Goal: Share content

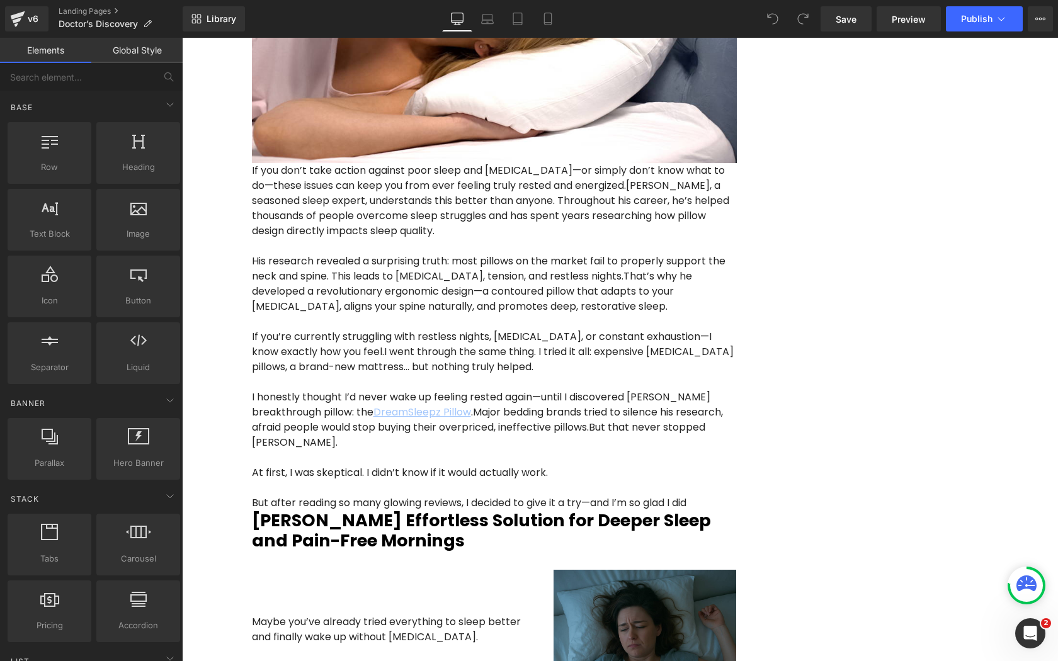
scroll to position [980, 0]
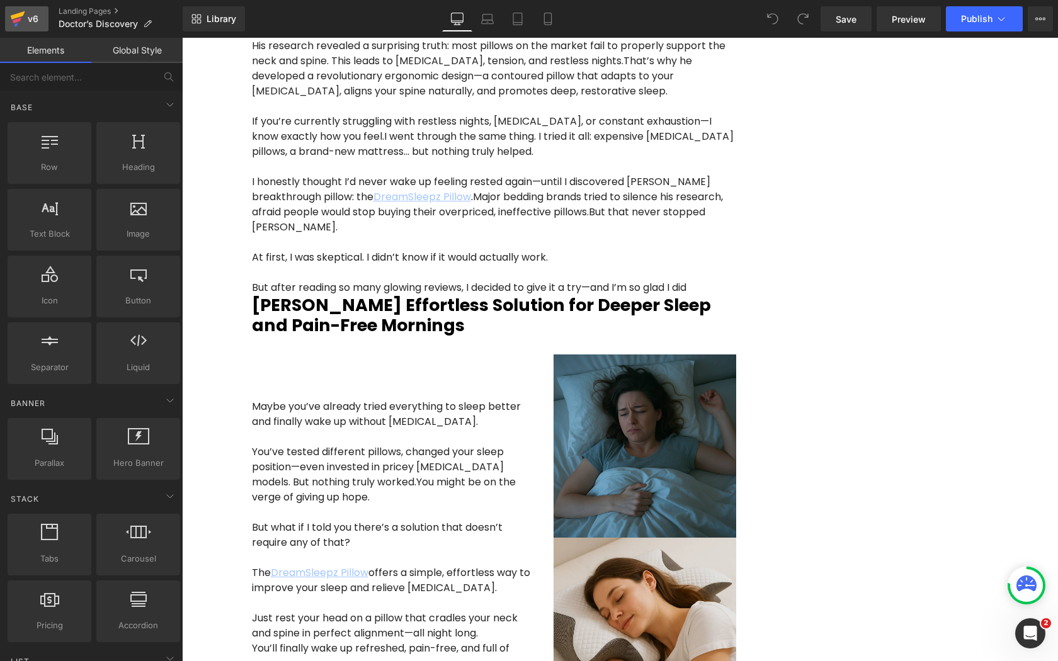
click at [20, 30] on icon at bounding box center [17, 18] width 15 height 31
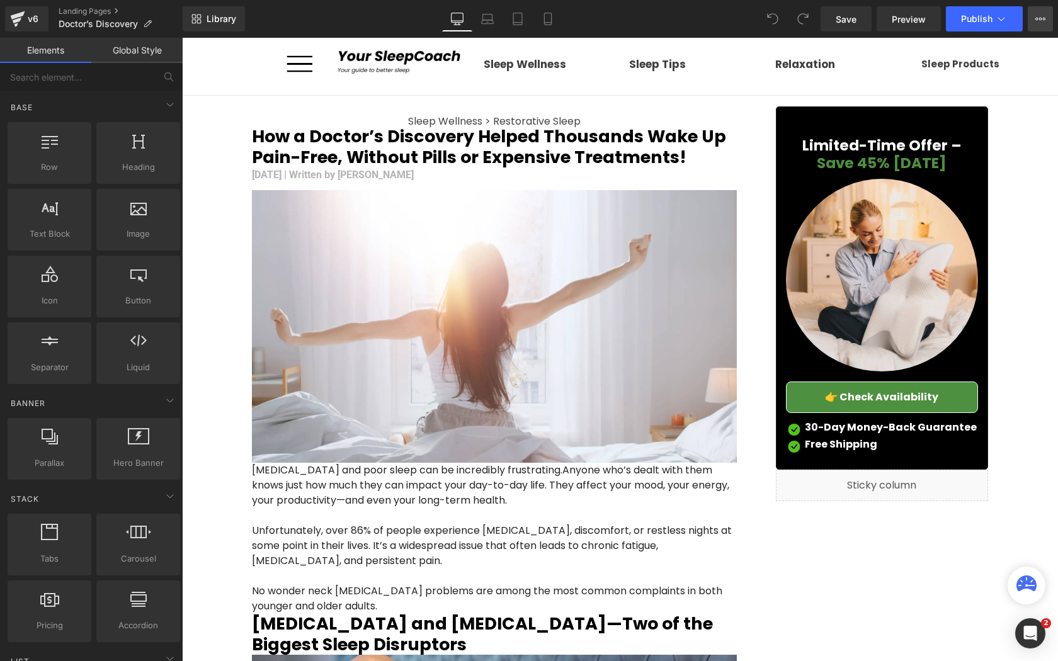
click at [1041, 26] on button "View Live Page View with current Template Save Template to Library Schedule Pub…" at bounding box center [1039, 18] width 25 height 25
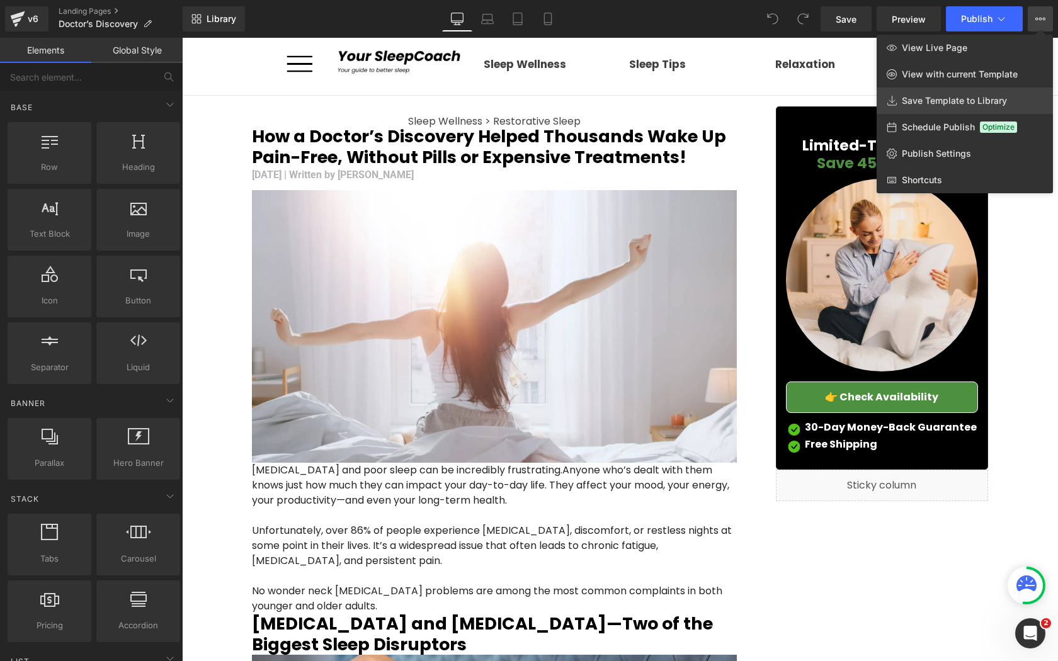
click at [985, 101] on span "Save Template to Library" at bounding box center [953, 100] width 105 height 11
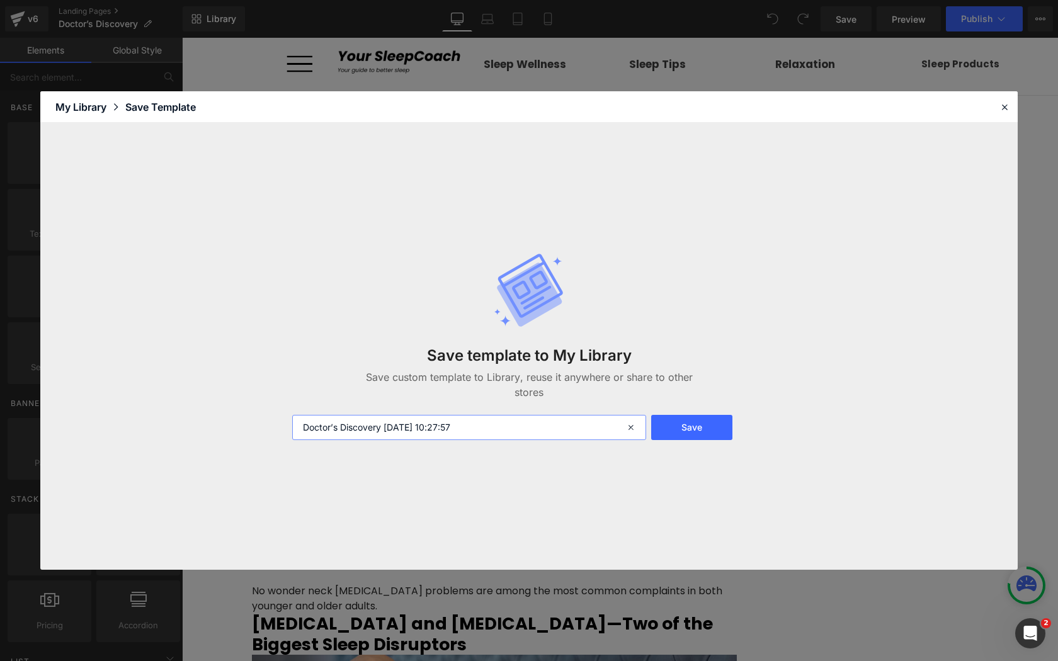
click at [442, 425] on input "Doctor’s Discovery 2025-08-20 10:27:57" at bounding box center [469, 427] width 354 height 25
type input "Advertorial 4 English"
click at [679, 425] on button "Save" at bounding box center [691, 427] width 81 height 25
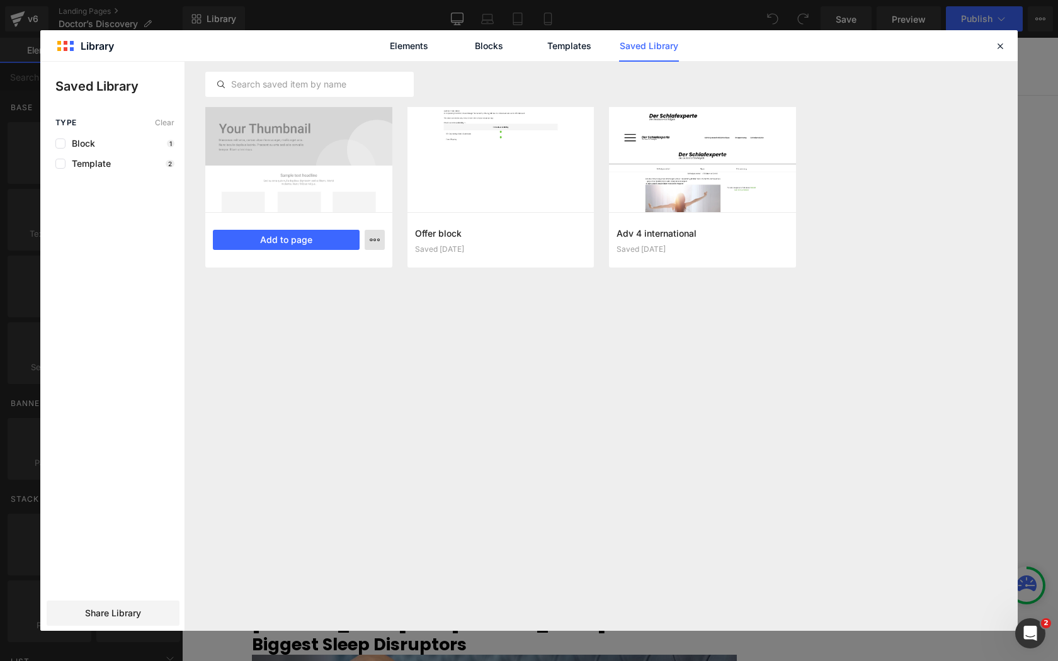
click at [378, 242] on icon "button" at bounding box center [375, 240] width 10 height 10
click at [397, 362] on div at bounding box center [528, 346] width 977 height 569
click at [343, 155] on div at bounding box center [298, 159] width 187 height 105
click at [371, 244] on icon "button" at bounding box center [375, 240] width 10 height 10
click at [291, 391] on div at bounding box center [528, 346] width 977 height 569
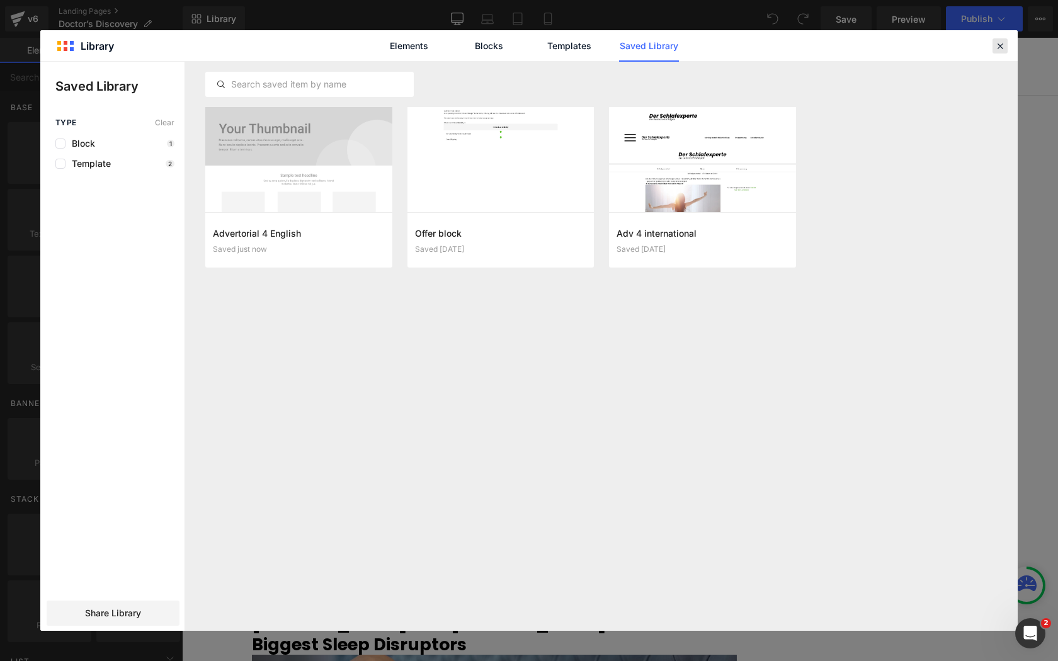
click at [1002, 50] on icon at bounding box center [999, 45] width 11 height 11
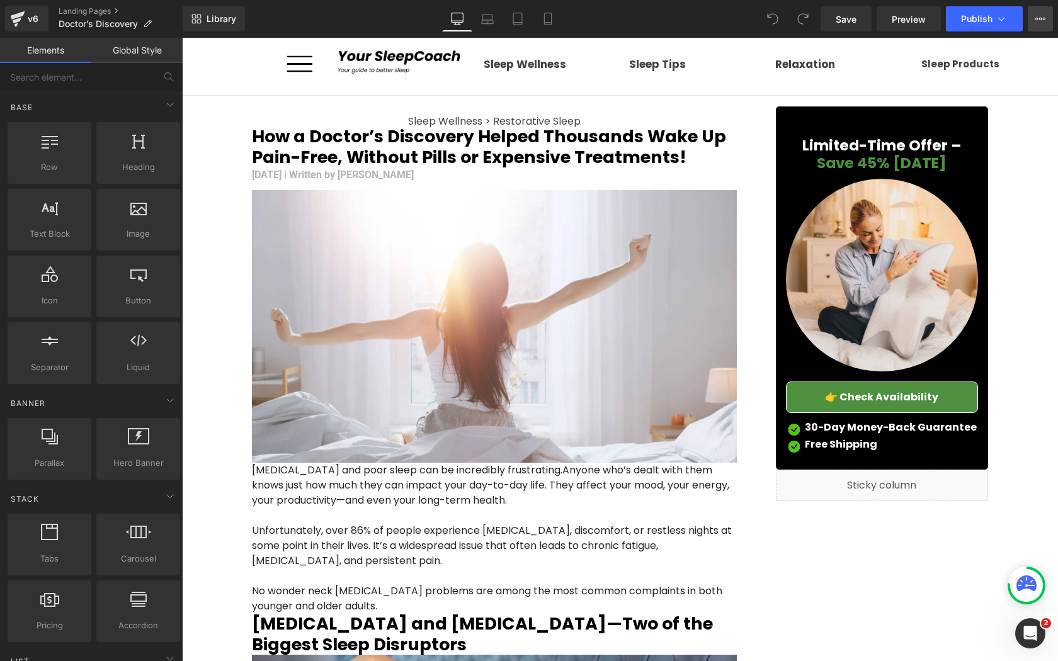
click at [1050, 30] on button "View Live Page View with current Template Save Template to Library Schedule Pub…" at bounding box center [1039, 18] width 25 height 25
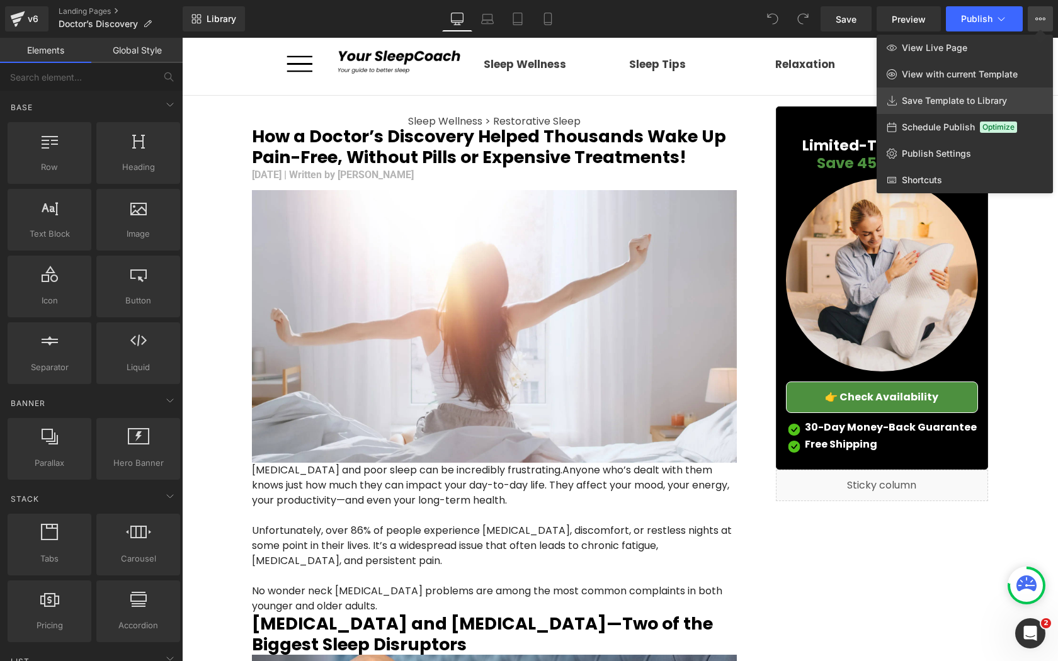
click at [937, 106] on span "Save Template to Library" at bounding box center [953, 100] width 105 height 11
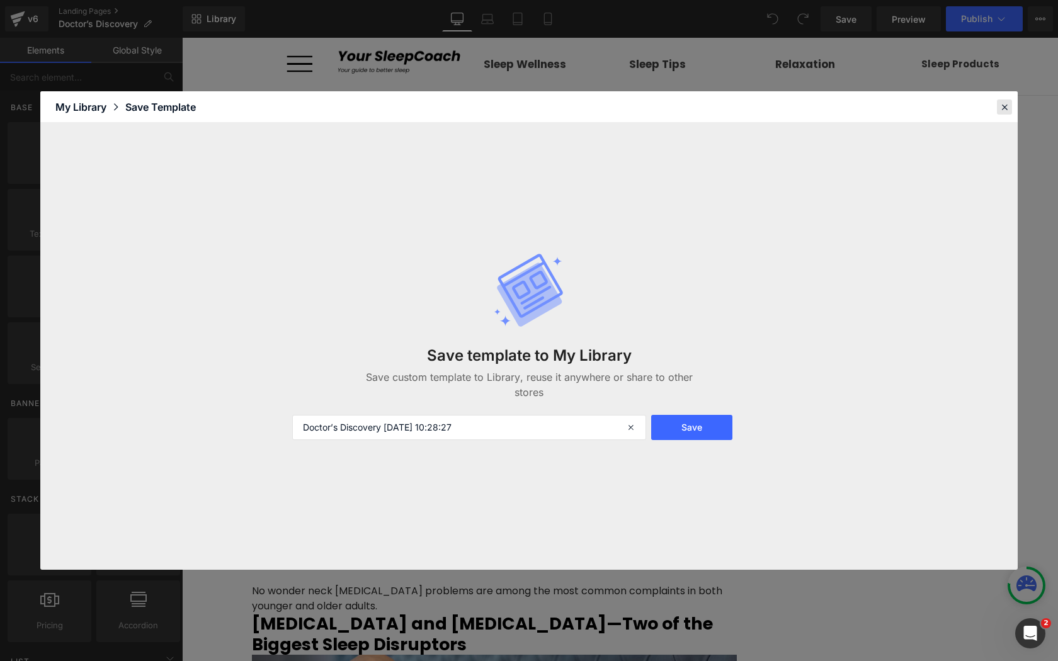
click at [998, 110] on div at bounding box center [1004, 106] width 15 height 15
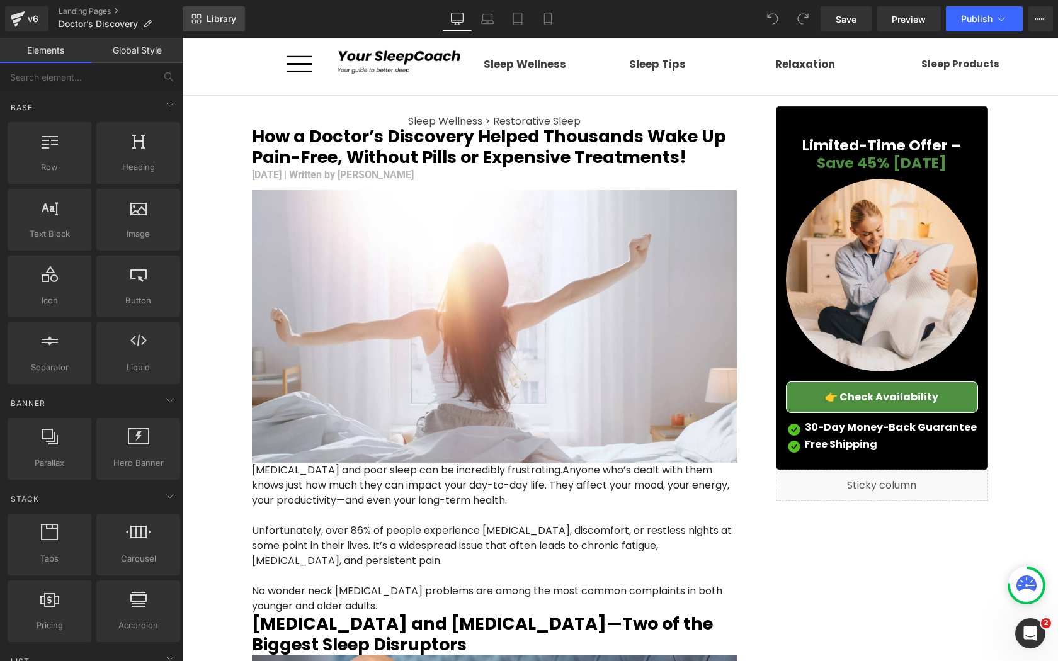
click at [217, 20] on span "Library" at bounding box center [221, 18] width 30 height 11
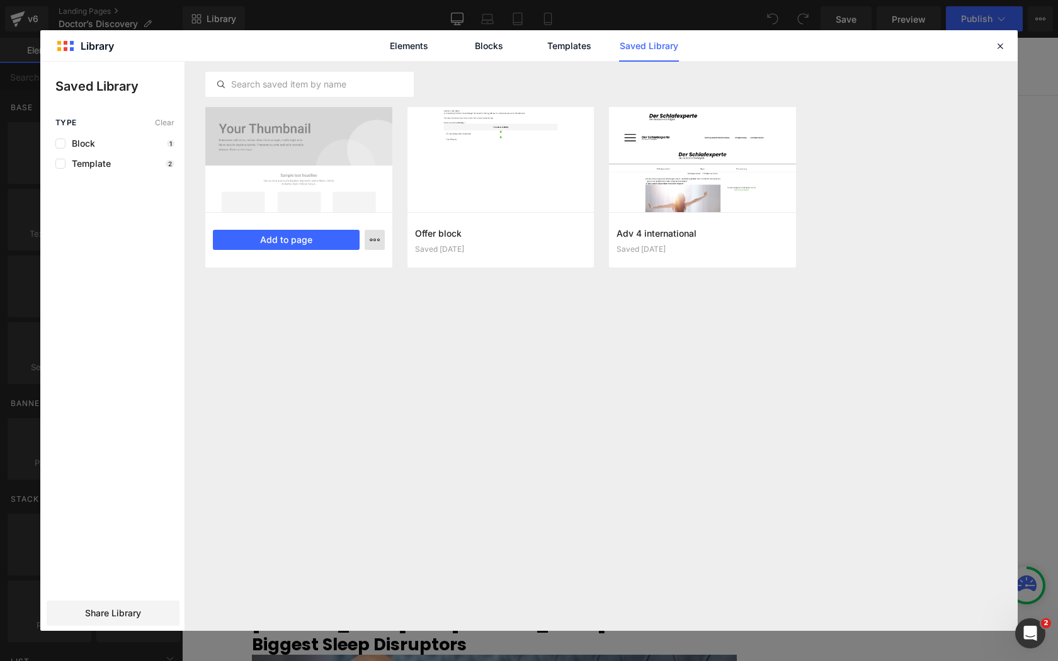
click at [370, 243] on icon "button" at bounding box center [375, 240] width 10 height 10
click at [370, 243] on div at bounding box center [528, 346] width 977 height 569
click at [375, 368] on div "Advertorial 4 English Saved 22 seconds ago Add to page Offer block Saved 1 mont…" at bounding box center [601, 346] width 792 height 569
click at [325, 161] on div at bounding box center [298, 159] width 187 height 105
click at [310, 234] on button "Add to page" at bounding box center [286, 240] width 147 height 20
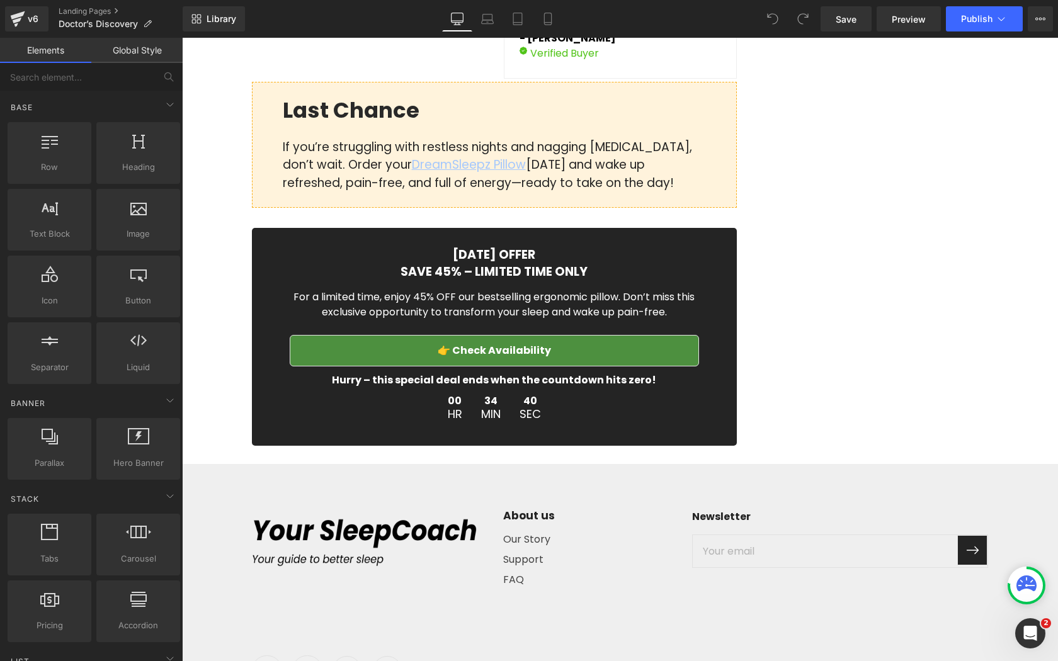
scroll to position [4307, 0]
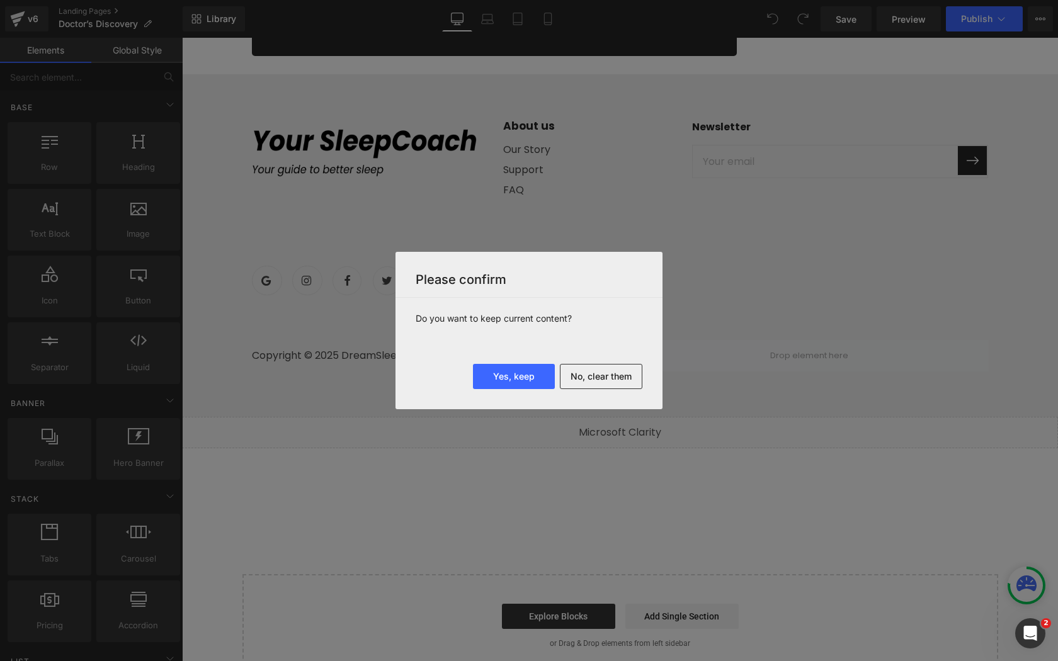
click at [684, 249] on div at bounding box center [529, 330] width 1058 height 661
click at [585, 379] on button "No, clear them" at bounding box center [601, 376] width 82 height 25
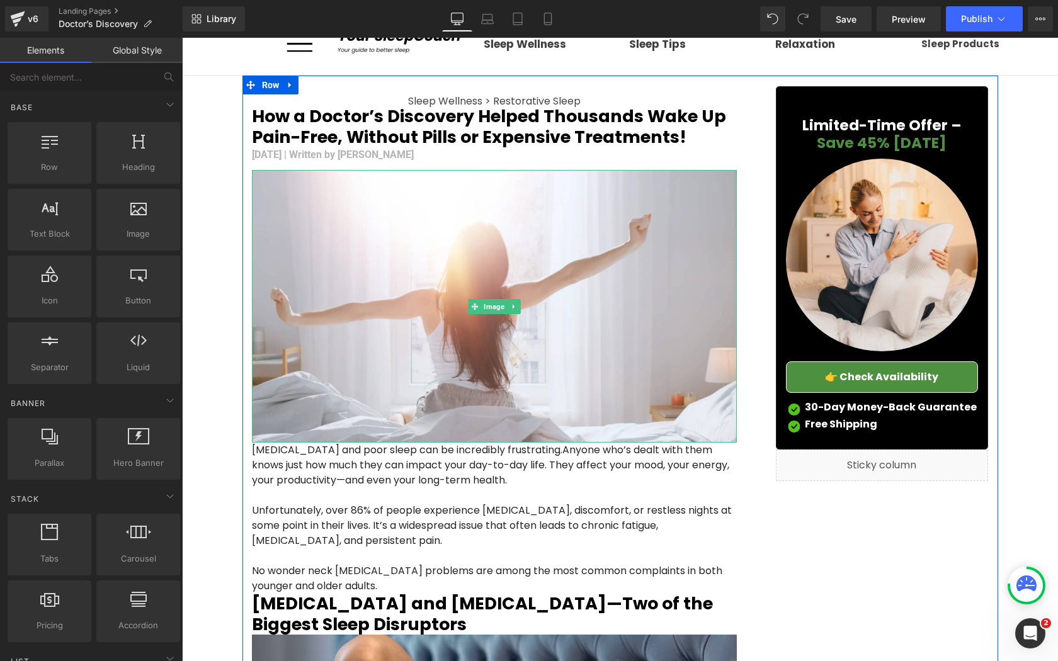
scroll to position [0, 0]
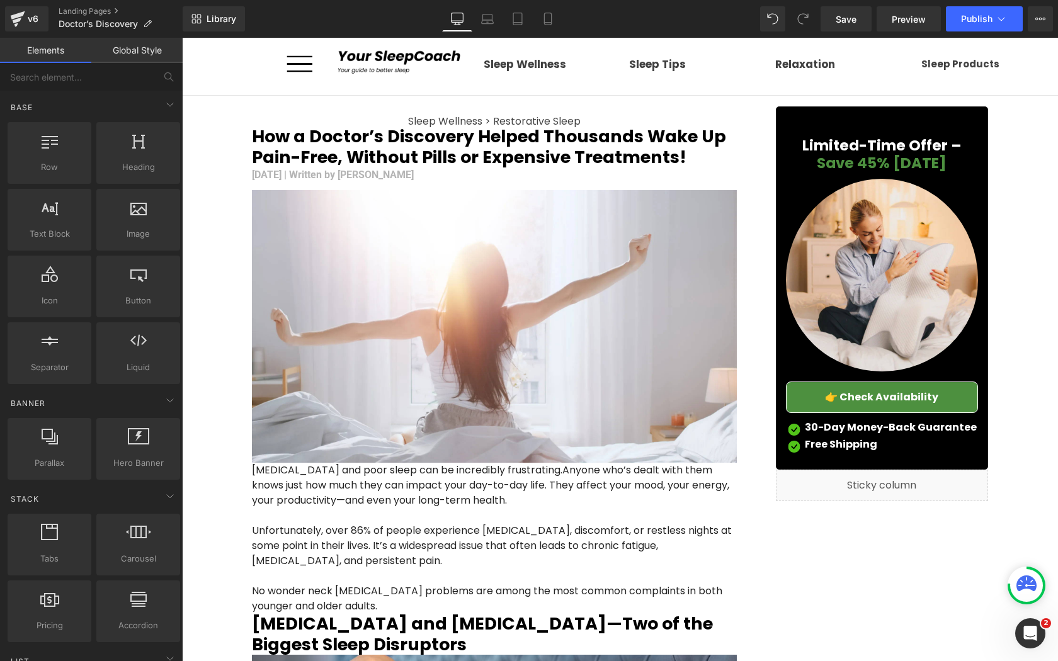
click at [1030, 586] on icon at bounding box center [1026, 583] width 20 height 16
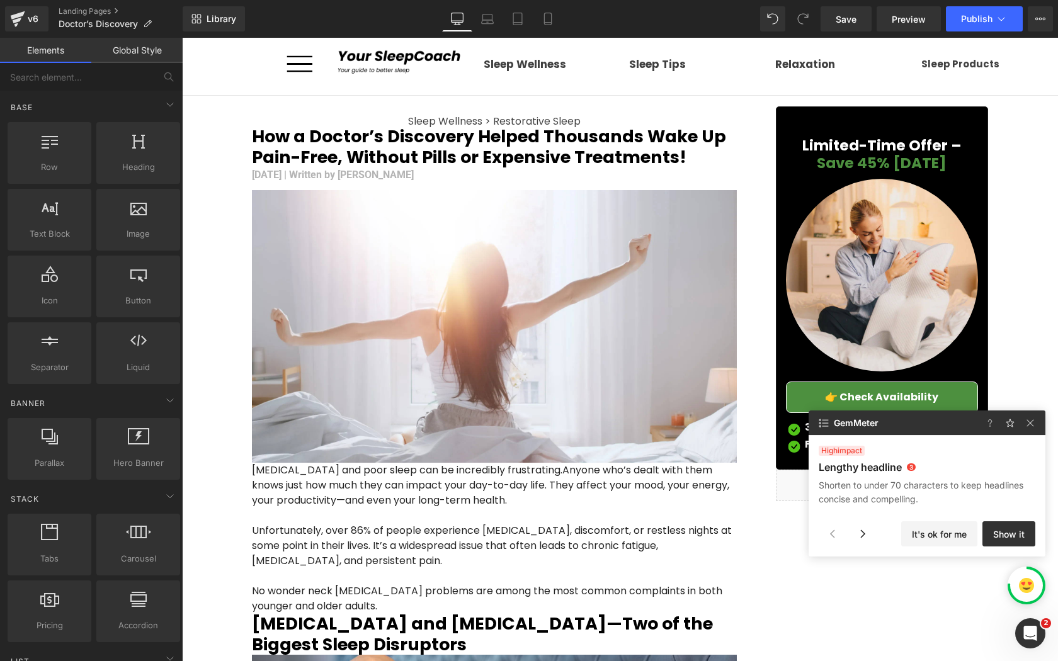
click at [1029, 584] on img at bounding box center [1026, 585] width 15 height 15
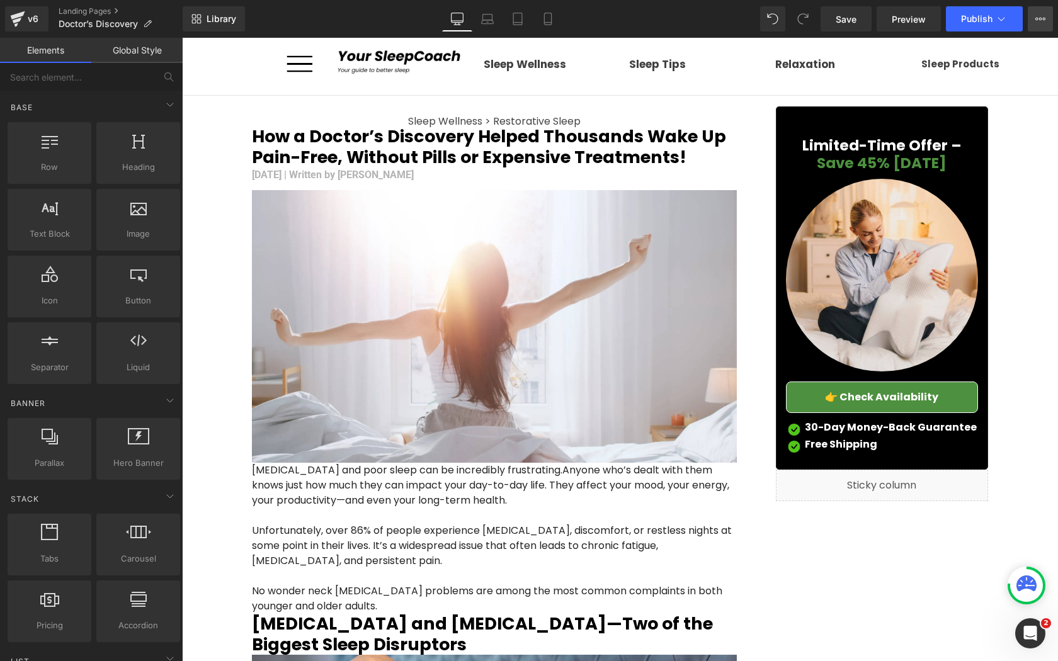
click at [1036, 29] on button "View Live Page View with current Template Save Template to Library Schedule Pub…" at bounding box center [1039, 18] width 25 height 25
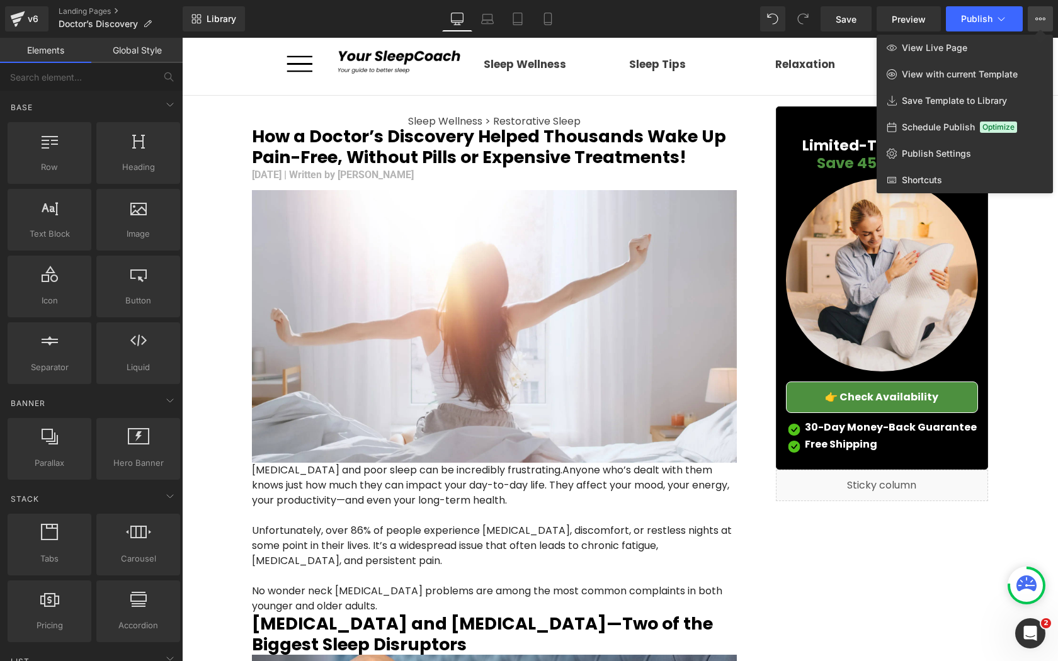
click at [699, 118] on div at bounding box center [620, 349] width 876 height 623
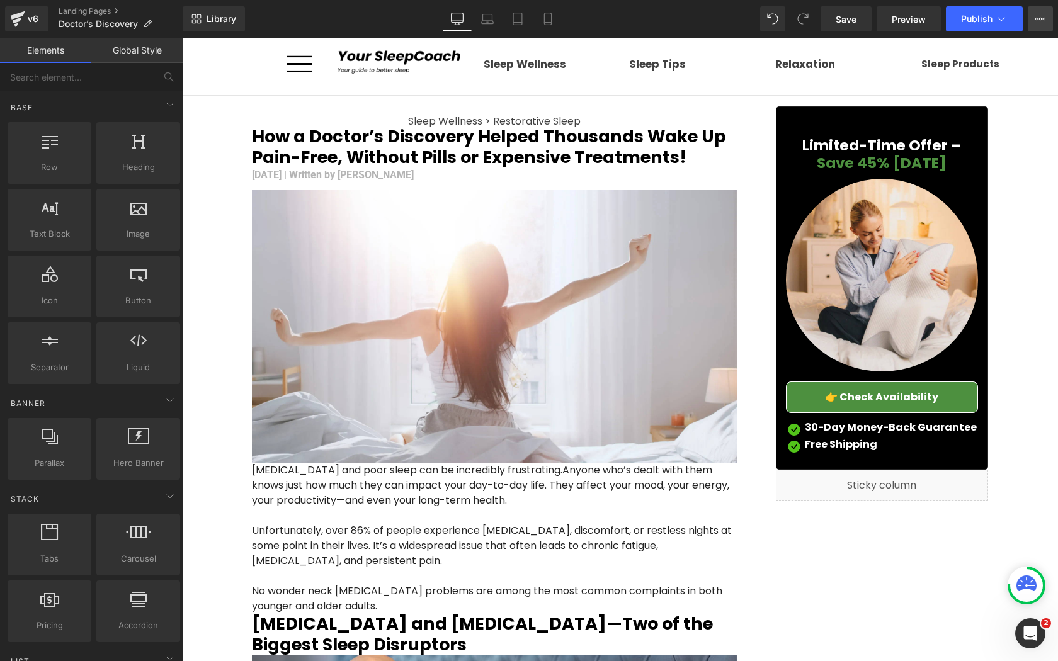
click at [1048, 23] on button "View Live Page View with current Template Save Template to Library Schedule Pub…" at bounding box center [1039, 18] width 25 height 25
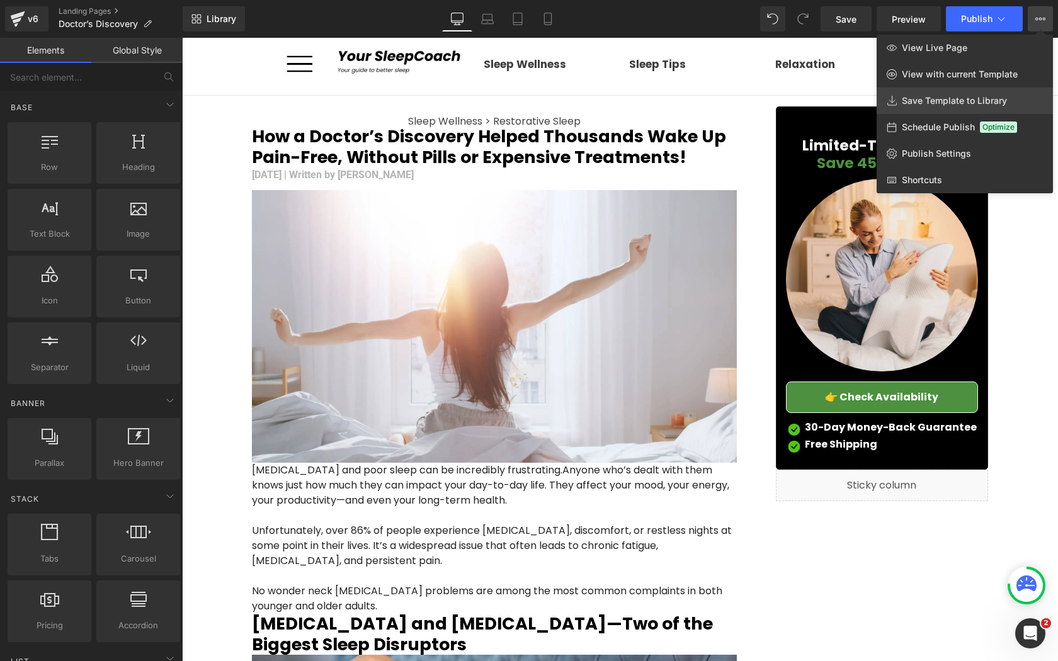
click at [928, 102] on span "Save Template to Library" at bounding box center [953, 100] width 105 height 11
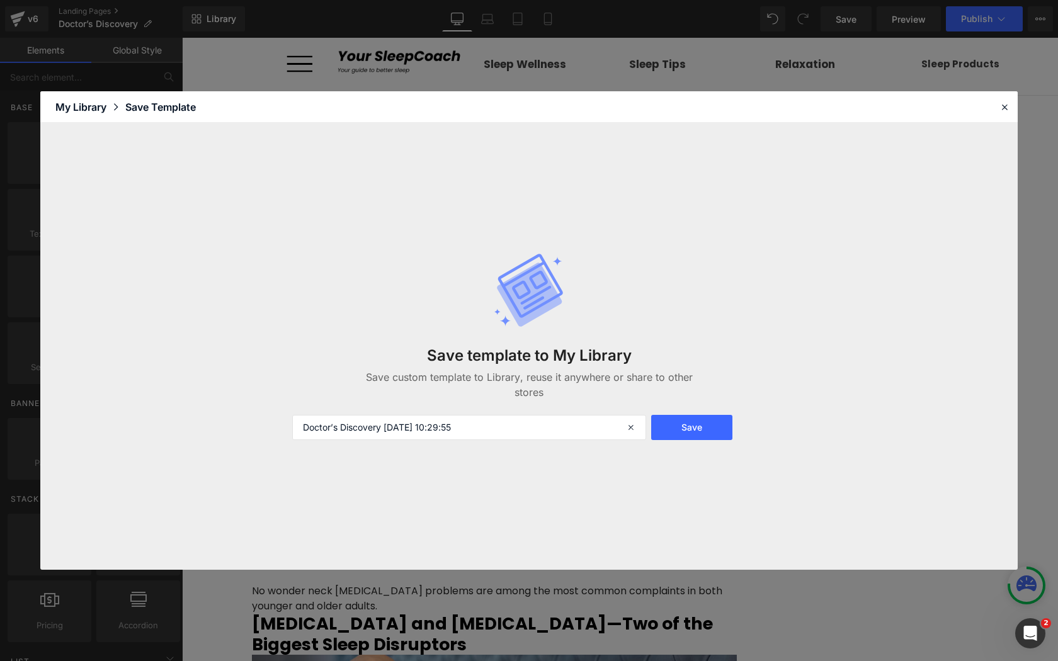
click at [96, 110] on div "My Library" at bounding box center [90, 106] width 70 height 15
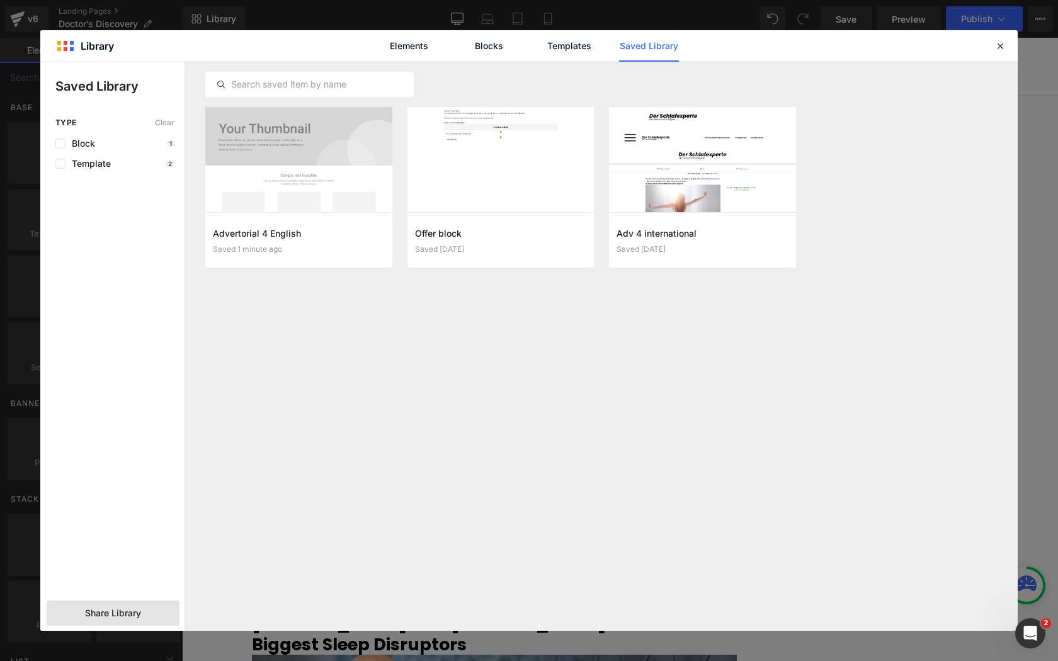
click at [116, 610] on span "Share Library" at bounding box center [113, 613] width 56 height 13
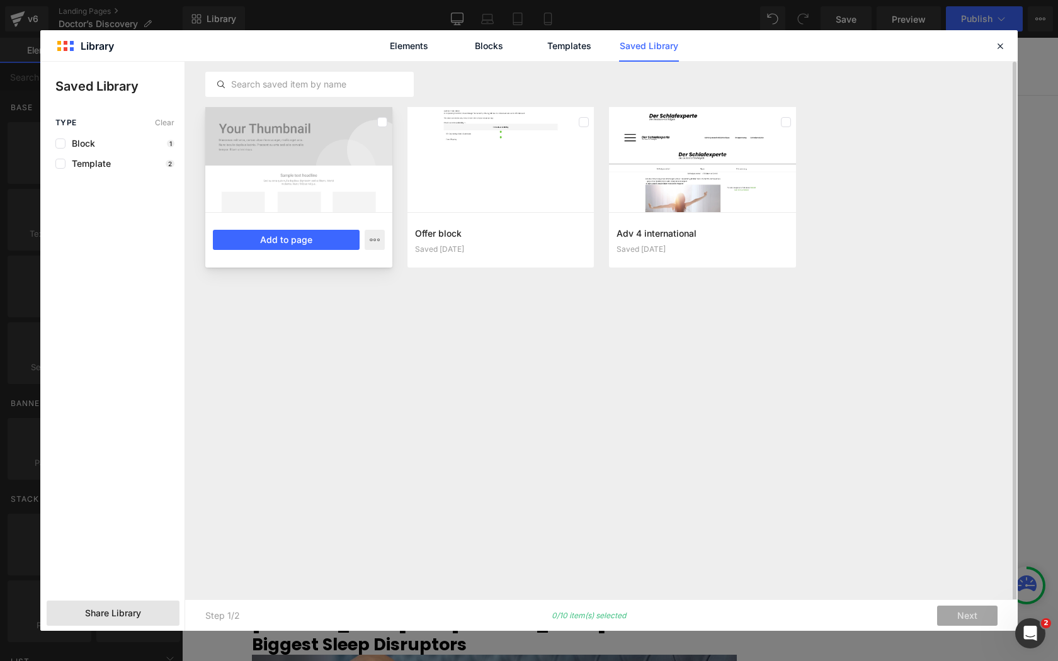
click at [373, 127] on div at bounding box center [298, 159] width 187 height 105
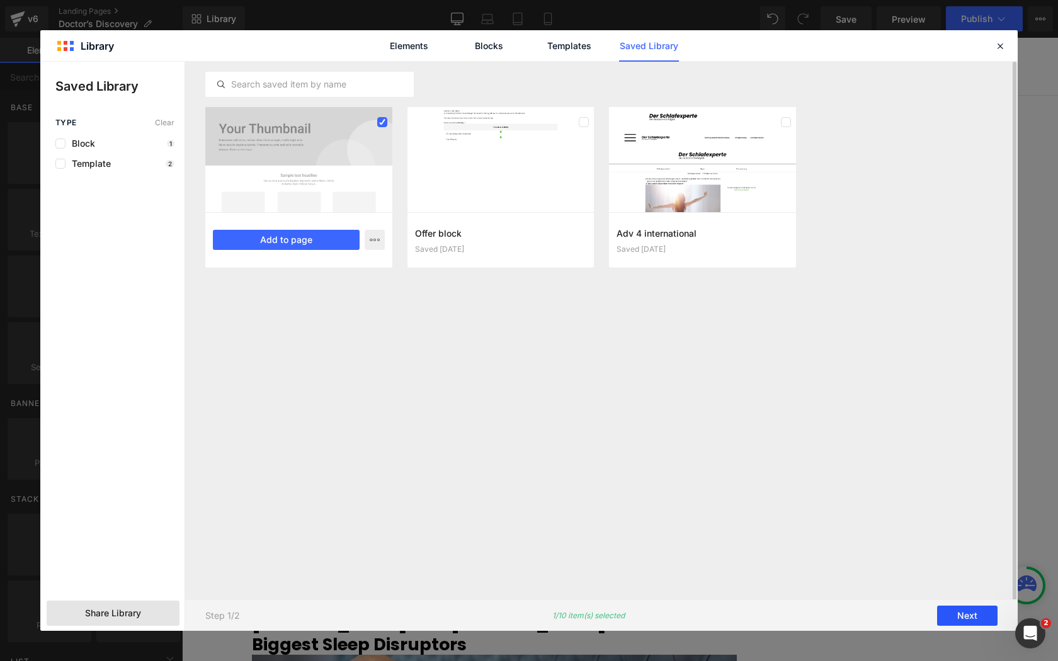
click at [968, 621] on button "Next" at bounding box center [967, 616] width 60 height 20
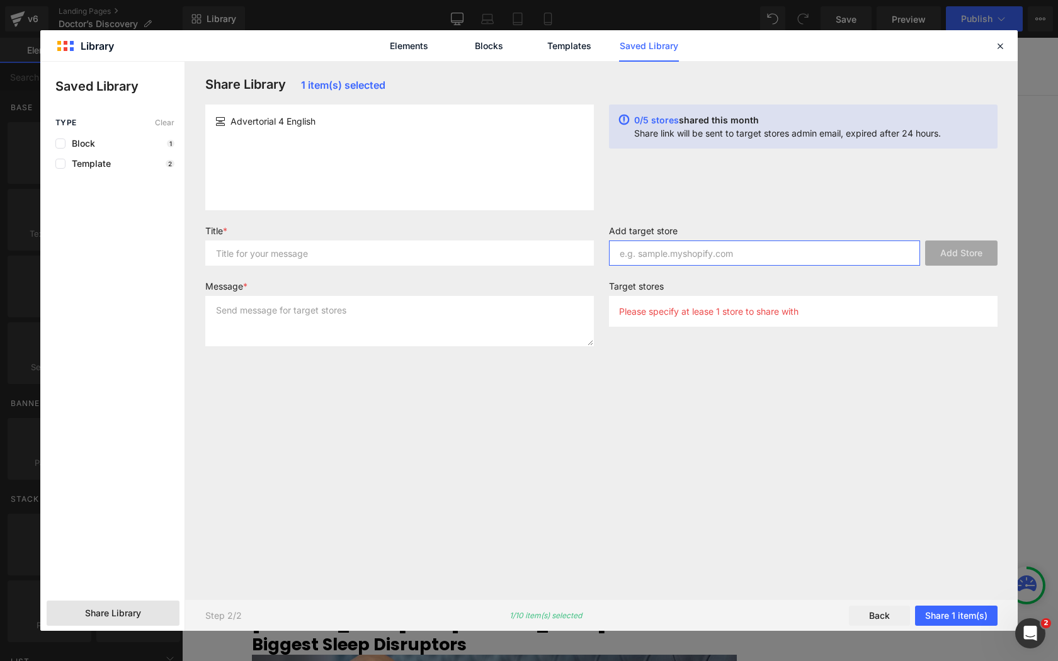
click at [655, 263] on input "text" at bounding box center [764, 252] width 311 height 25
click at [337, 249] on input "text" at bounding box center [399, 252] width 388 height 25
type input "T"
type input "Bla"
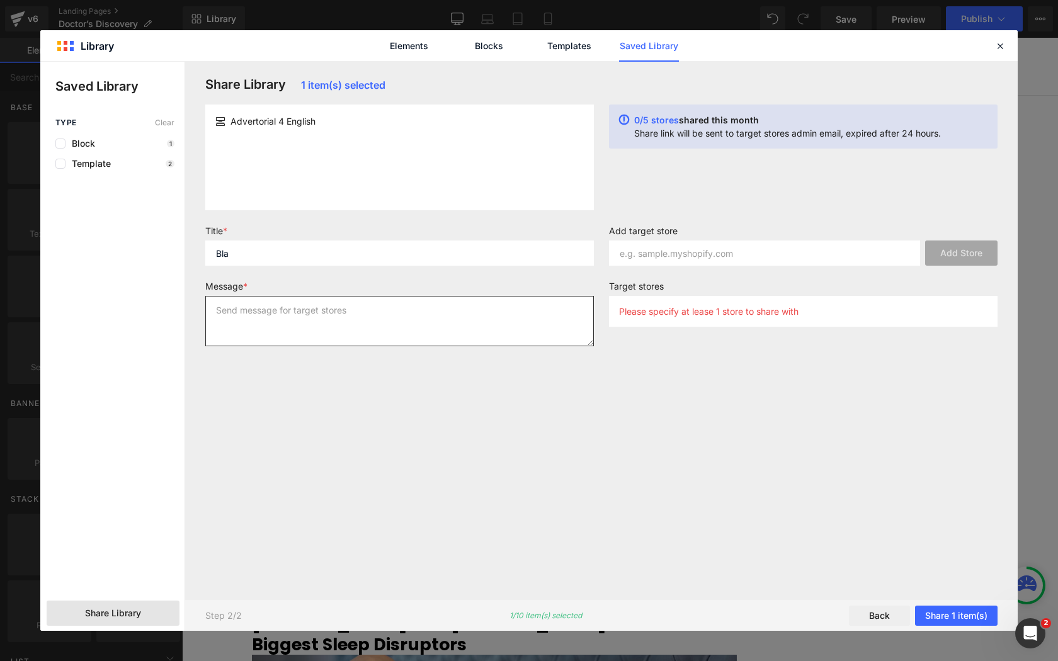
click at [330, 324] on textarea at bounding box center [399, 321] width 388 height 50
type textarea "Bla"
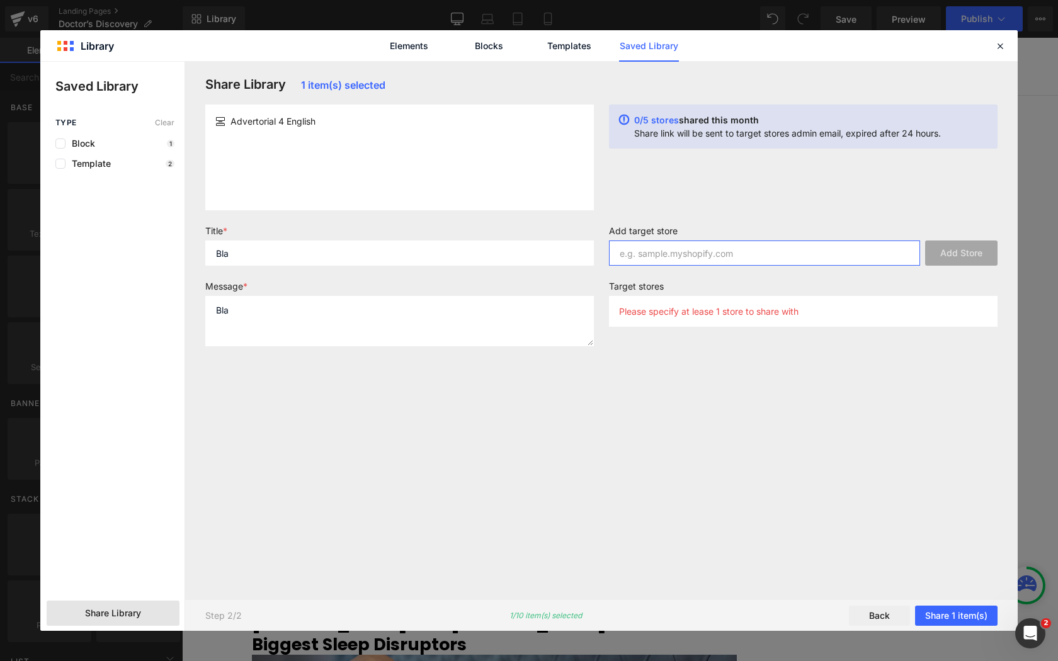
click at [672, 251] on input "text" at bounding box center [764, 252] width 311 height 25
click at [323, 259] on input "Bla" at bounding box center [399, 252] width 388 height 25
type input "Test"
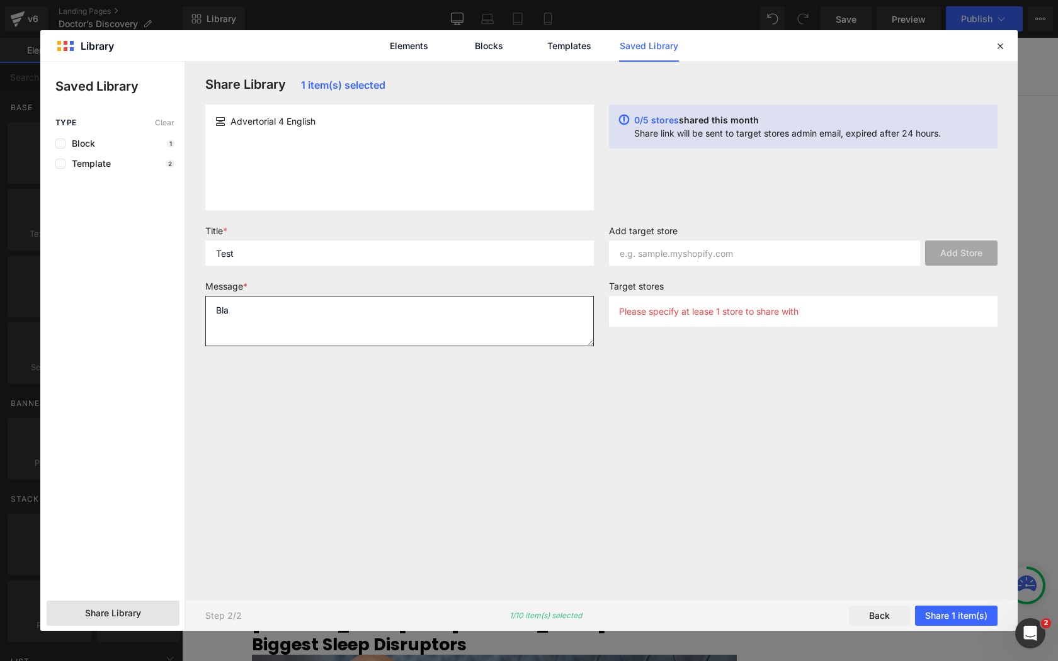
click at [298, 321] on textarea "Bla" at bounding box center [399, 321] width 388 height 50
type textarea "Test"
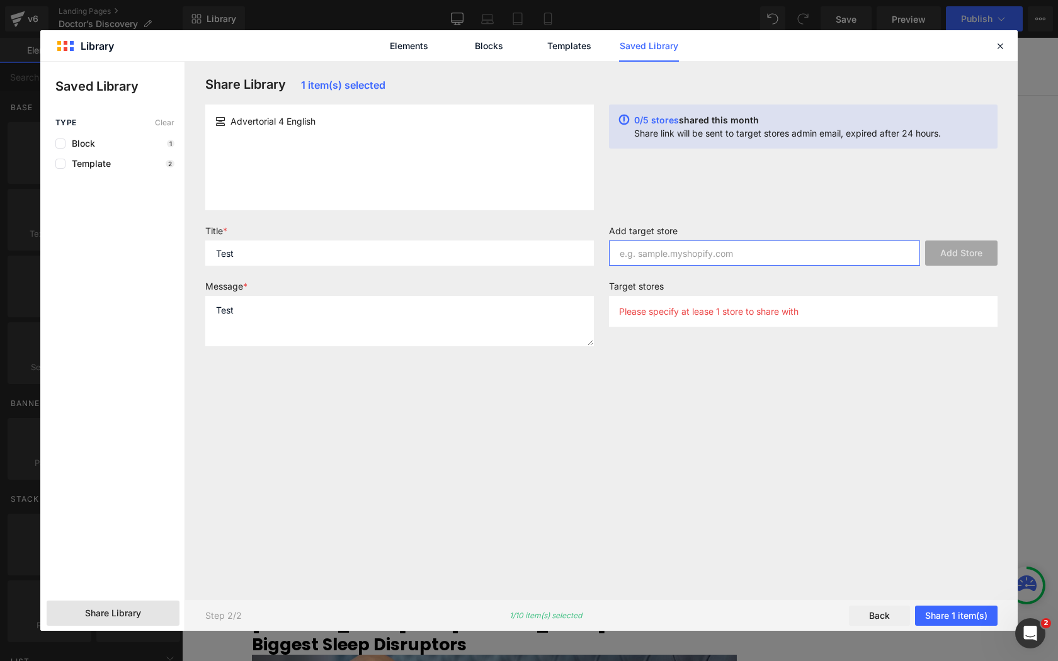
click at [664, 261] on input "text" at bounding box center [764, 252] width 311 height 25
paste input "fsiirw-me.myshopify.com"
type input "fsiirw-me.myshopify.com"
click at [968, 256] on button "Add Store" at bounding box center [961, 252] width 72 height 25
click at [716, 257] on input "fsiirw-me.myshopify.com" at bounding box center [764, 252] width 311 height 25
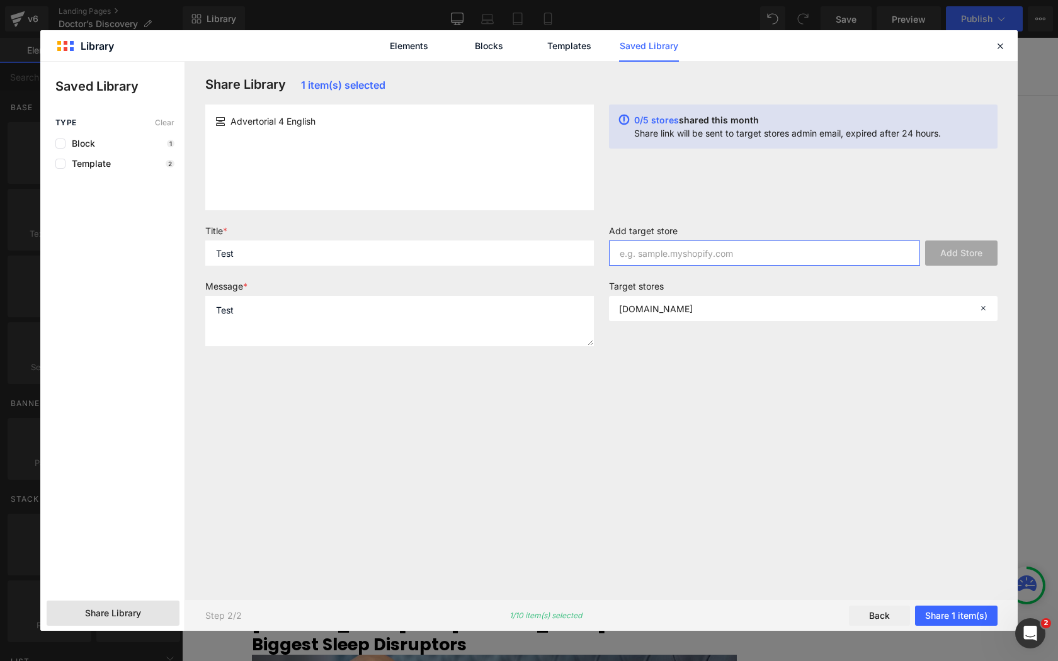
paste input "s13nnh-1s.myshopify.com"
type input "s13nnh-1s.myshopify.com"
click at [959, 264] on button "Add Store" at bounding box center [961, 252] width 72 height 25
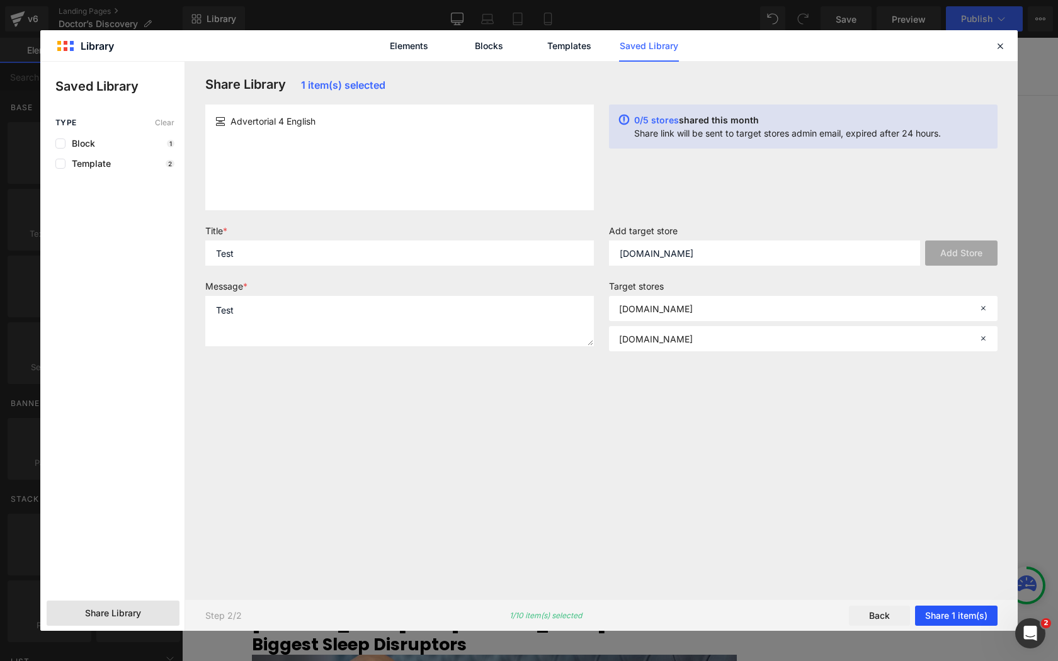
click at [949, 612] on button "Share 1 item(s)" at bounding box center [956, 616] width 82 height 20
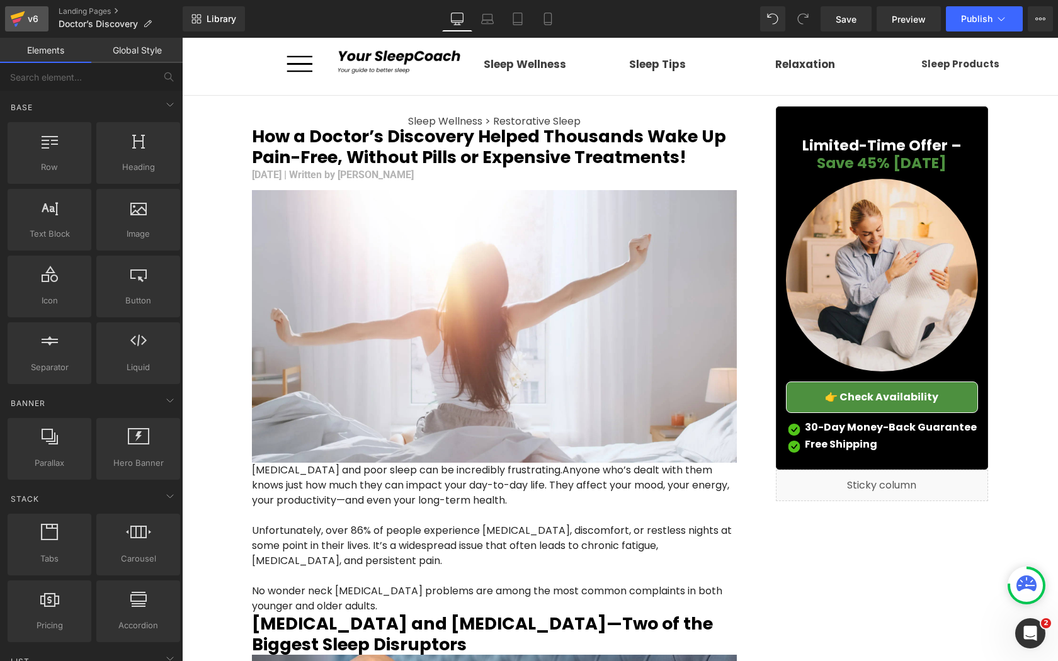
click at [35, 21] on div "v6" at bounding box center [33, 19] width 16 height 16
